Goal: Information Seeking & Learning: Learn about a topic

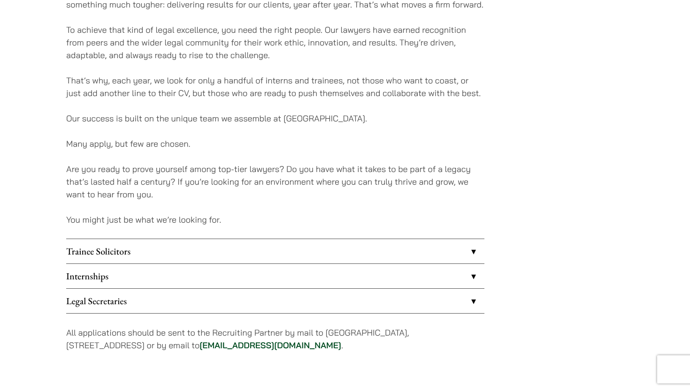
scroll to position [634, 0]
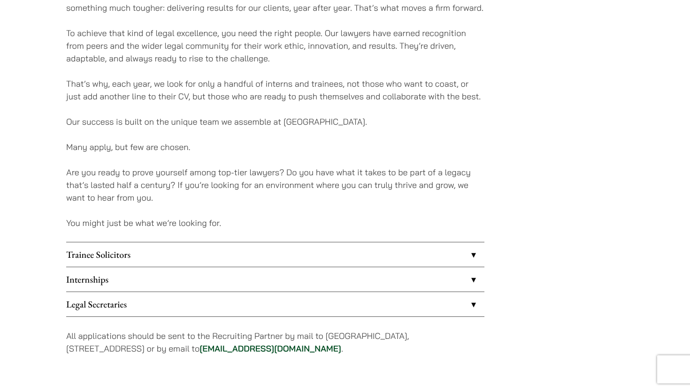
click at [398, 281] on link "Internships" at bounding box center [275, 279] width 418 height 24
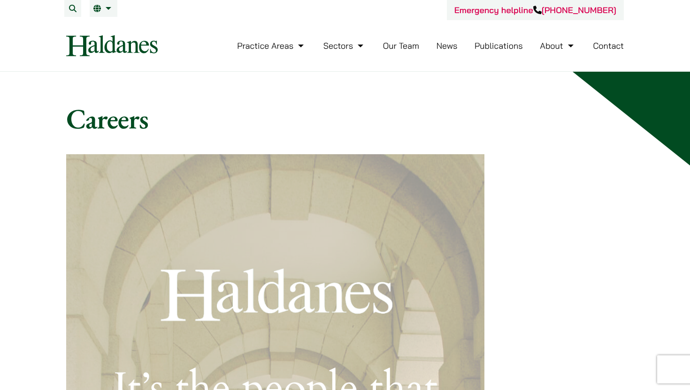
click at [398, 49] on link "About" at bounding box center [557, 45] width 36 height 11
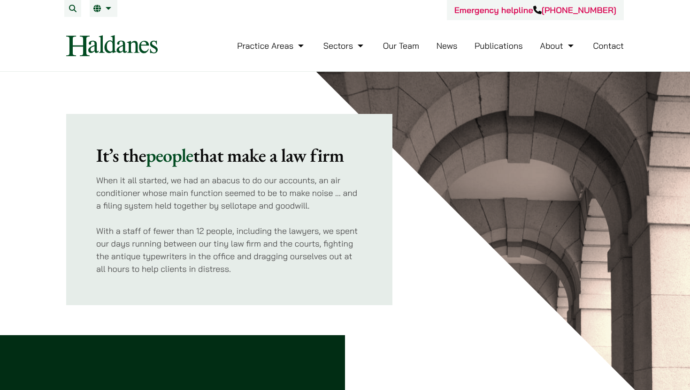
click at [408, 47] on link "Our Team" at bounding box center [401, 45] width 36 height 11
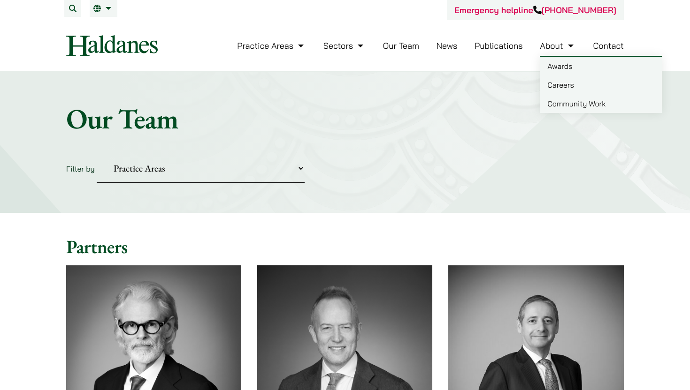
click at [557, 66] on link "Awards" at bounding box center [600, 66] width 122 height 19
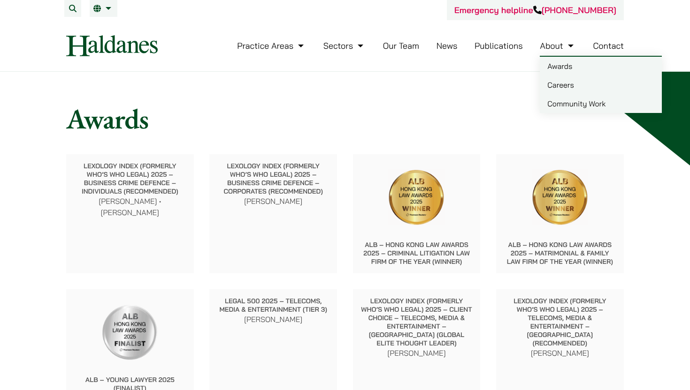
click at [554, 50] on link "About" at bounding box center [557, 45] width 36 height 11
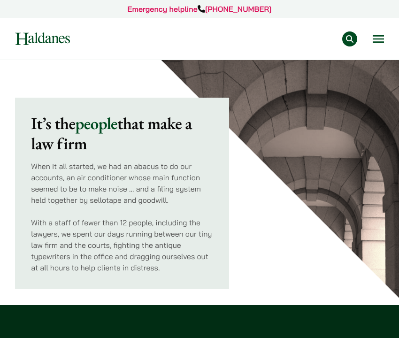
click at [378, 35] on button "Open menu" at bounding box center [377, 39] width 11 height 8
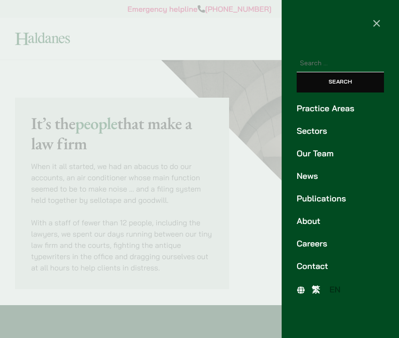
click at [336, 109] on link "Practice Areas" at bounding box center [339, 108] width 87 height 13
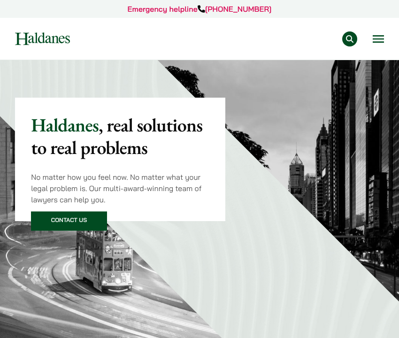
click at [379, 41] on button "Open menu" at bounding box center [377, 39] width 11 height 8
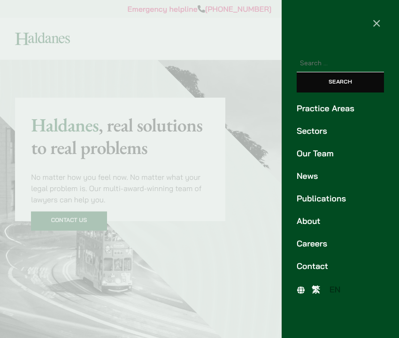
click at [312, 242] on link "Careers" at bounding box center [339, 243] width 87 height 13
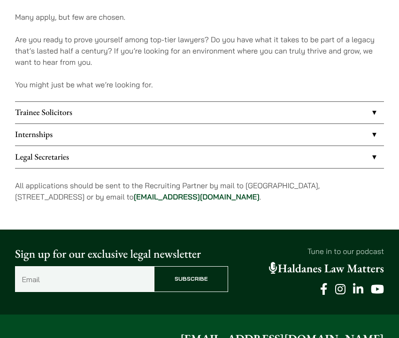
scroll to position [660, 0]
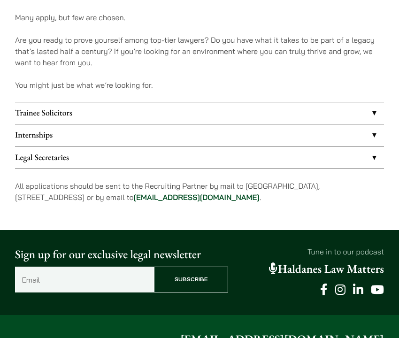
click at [126, 133] on link "Internships" at bounding box center [199, 135] width 369 height 22
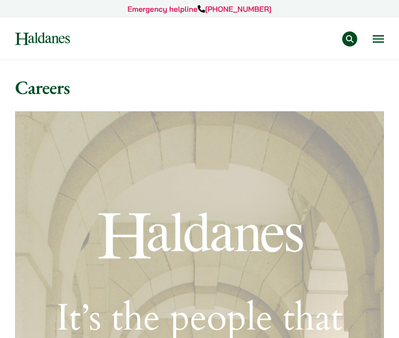
click at [380, 38] on button "Open menu" at bounding box center [377, 39] width 11 height 8
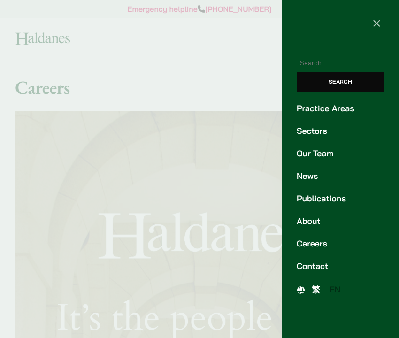
click at [313, 226] on link "About" at bounding box center [339, 221] width 87 height 13
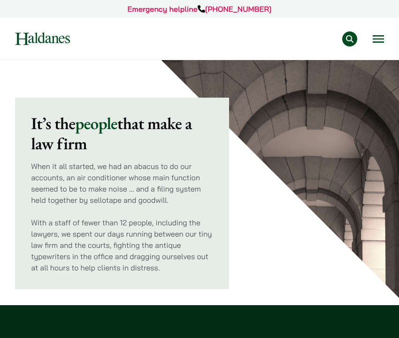
click at [380, 35] on button "Open menu" at bounding box center [377, 39] width 11 height 8
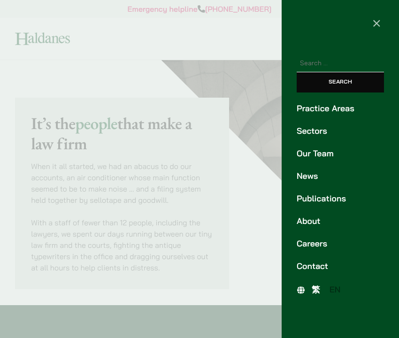
click at [335, 106] on link "Practice Areas" at bounding box center [339, 108] width 87 height 13
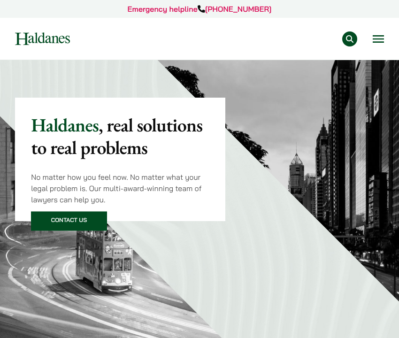
click at [373, 48] on nav "Practice Areas Antitrust and Competition Law Civil Litigation & Dispute Resolut…" at bounding box center [199, 39] width 369 height 42
click at [377, 40] on button "Open menu" at bounding box center [377, 39] width 11 height 8
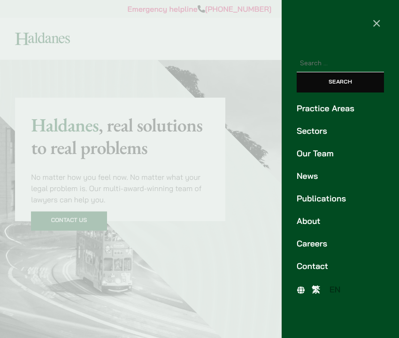
click at [313, 245] on link "Careers" at bounding box center [339, 243] width 87 height 13
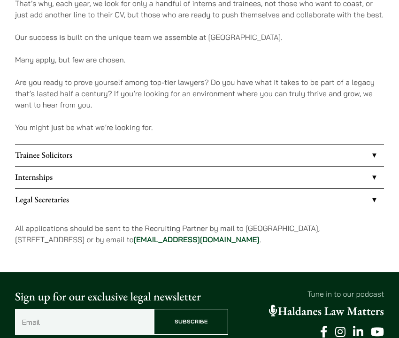
scroll to position [599, 0]
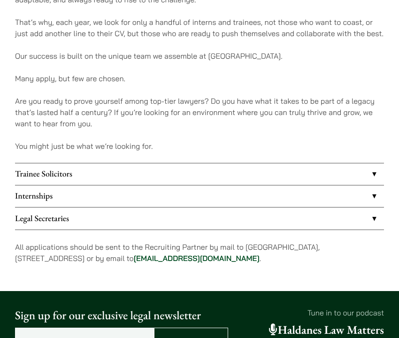
click at [235, 195] on link "Internships" at bounding box center [199, 196] width 369 height 22
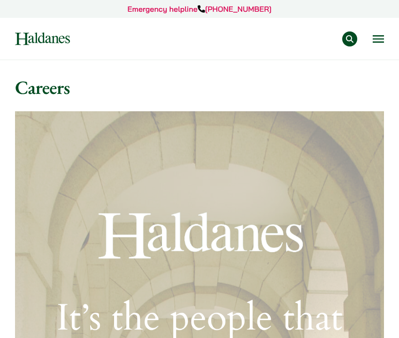
click at [375, 46] on nav "Practice Areas Antitrust and Competition Law Civil Litigation & Dispute Resolut…" at bounding box center [199, 39] width 369 height 42
click at [375, 39] on button "Open menu" at bounding box center [377, 39] width 11 height 8
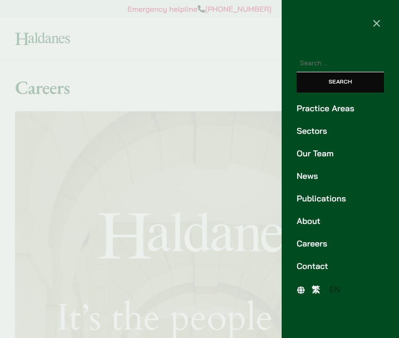
click at [340, 109] on link "Practice Areas" at bounding box center [339, 108] width 87 height 13
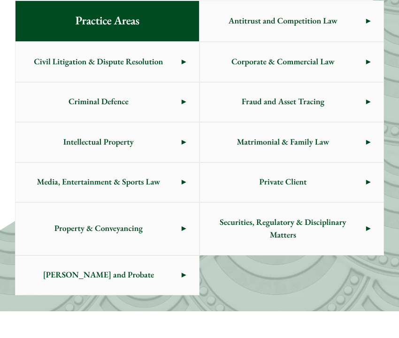
scroll to position [409, 0]
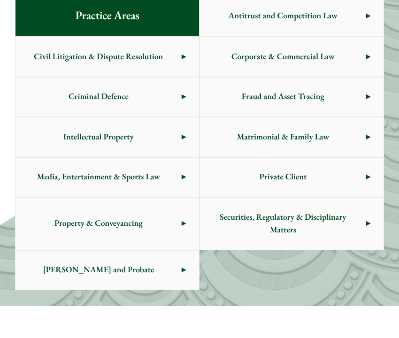
click at [182, 54] on link "Civil Litigation & Dispute Resolution" at bounding box center [106, 56] width 183 height 39
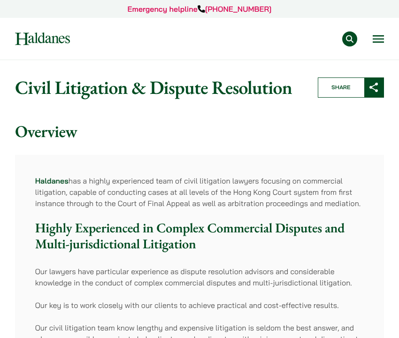
click at [381, 35] on button "Open menu" at bounding box center [377, 39] width 11 height 8
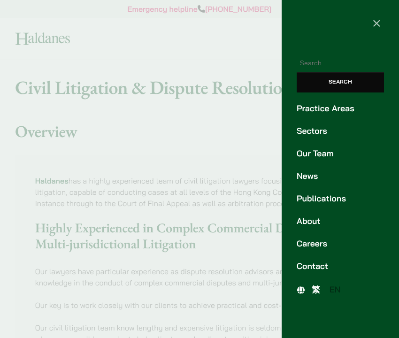
click at [326, 109] on link "Practice Areas" at bounding box center [339, 108] width 87 height 13
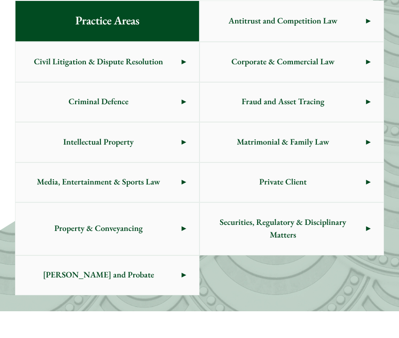
scroll to position [412, 0]
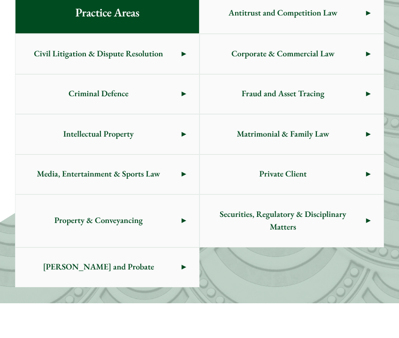
click at [363, 129] on span "Matrimonial & Family Law" at bounding box center [283, 133] width 166 height 39
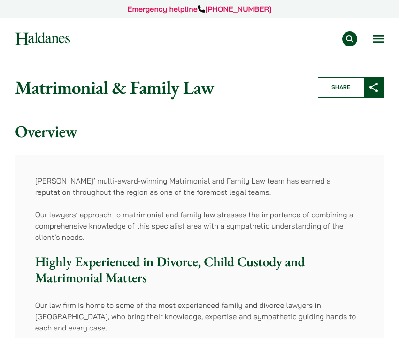
click at [381, 35] on button "Open menu" at bounding box center [377, 39] width 11 height 8
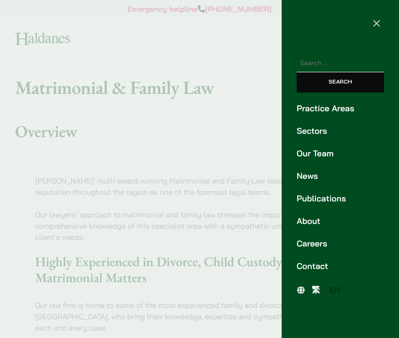
click at [325, 107] on link "Practice Areas" at bounding box center [339, 108] width 87 height 13
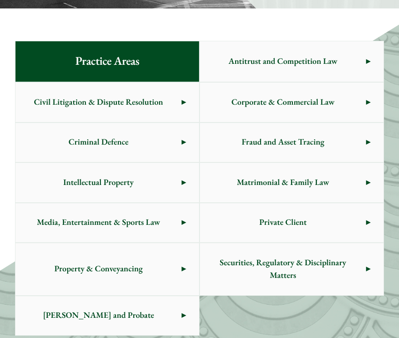
scroll to position [363, 0]
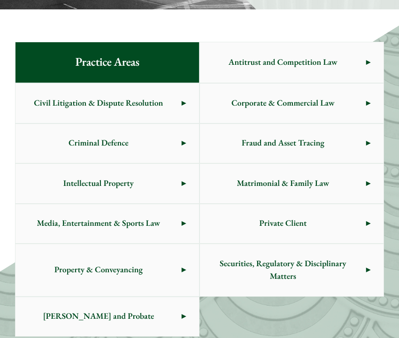
click at [312, 106] on span "Corporate & Commercial Law" at bounding box center [283, 102] width 166 height 39
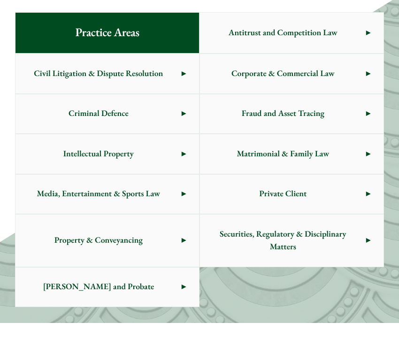
scroll to position [389, 0]
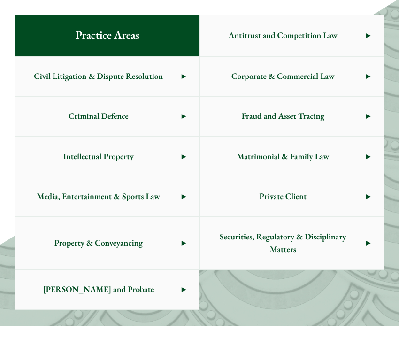
click at [176, 121] on span "Criminal Defence" at bounding box center [98, 116] width 166 height 39
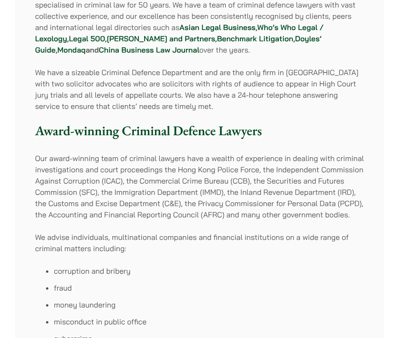
scroll to position [188, 0]
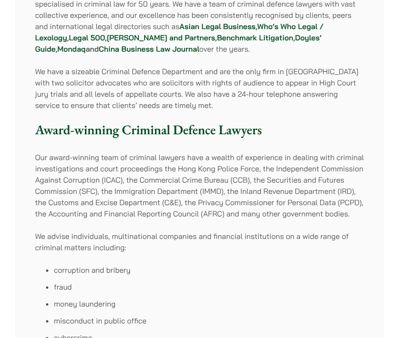
click at [180, 251] on p "We advise individuals, multinational companies and financial institutions on a …" at bounding box center [199, 241] width 329 height 23
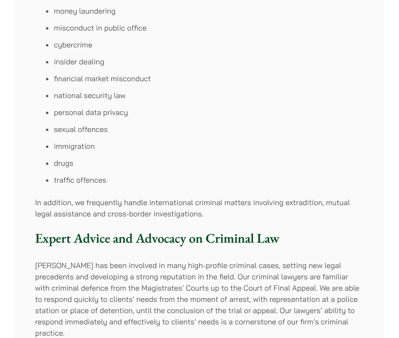
scroll to position [481, 0]
click at [207, 212] on p "In addition, we frequently handle international criminal matters involving extr…" at bounding box center [199, 207] width 329 height 23
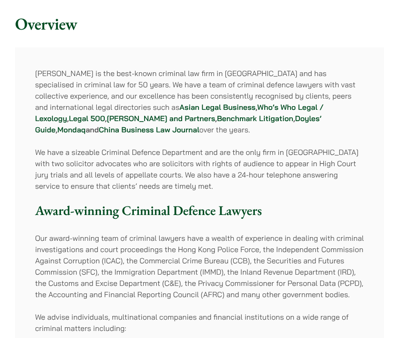
scroll to position [0, 0]
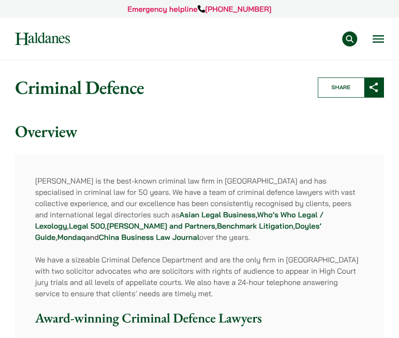
click at [380, 43] on button "Open menu" at bounding box center [377, 39] width 11 height 8
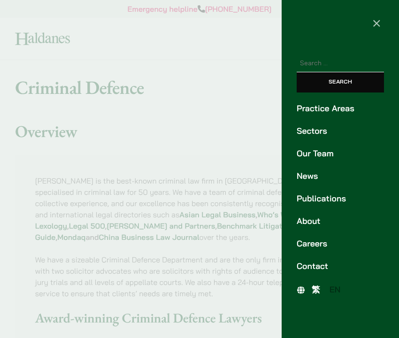
click at [317, 239] on link "Careers" at bounding box center [339, 243] width 87 height 13
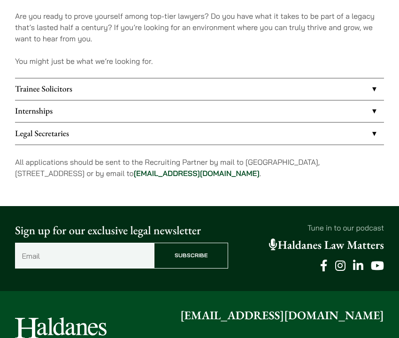
scroll to position [681, 0]
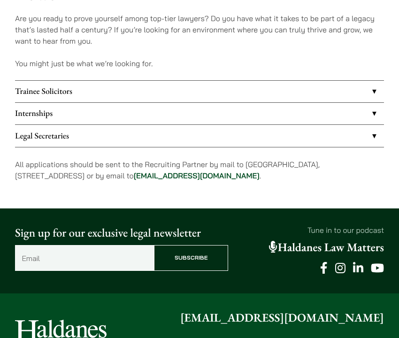
click at [376, 114] on link "Internships" at bounding box center [199, 114] width 369 height 22
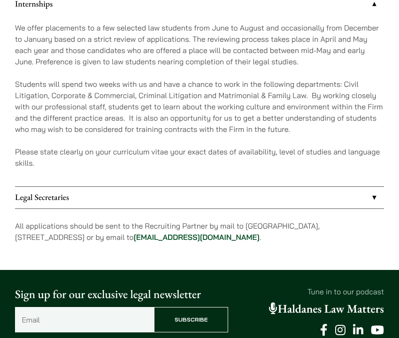
scroll to position [794, 0]
